Goal: Find specific page/section: Find specific page/section

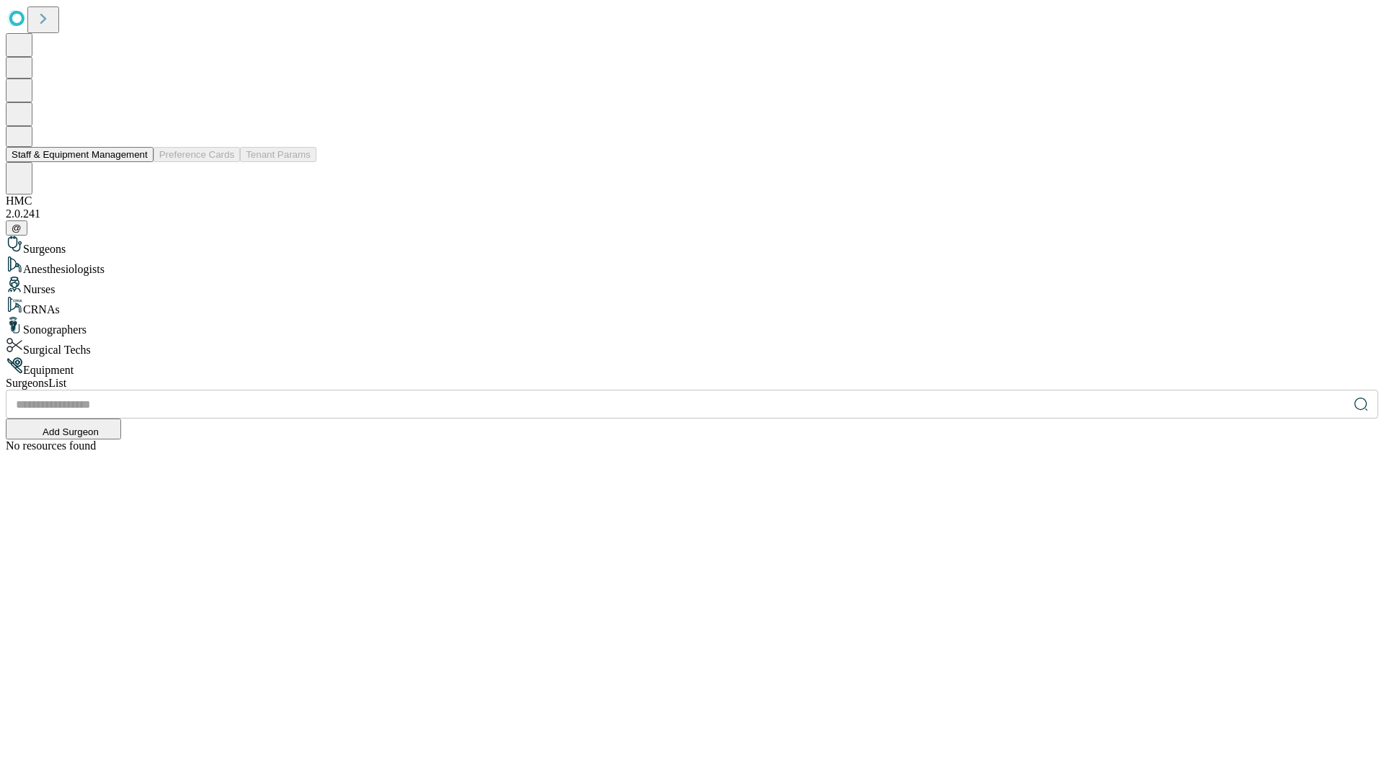
click at [138, 162] on button "Staff & Equipment Management" at bounding box center [80, 154] width 148 height 15
